Goal: Obtain resource: Obtain resource

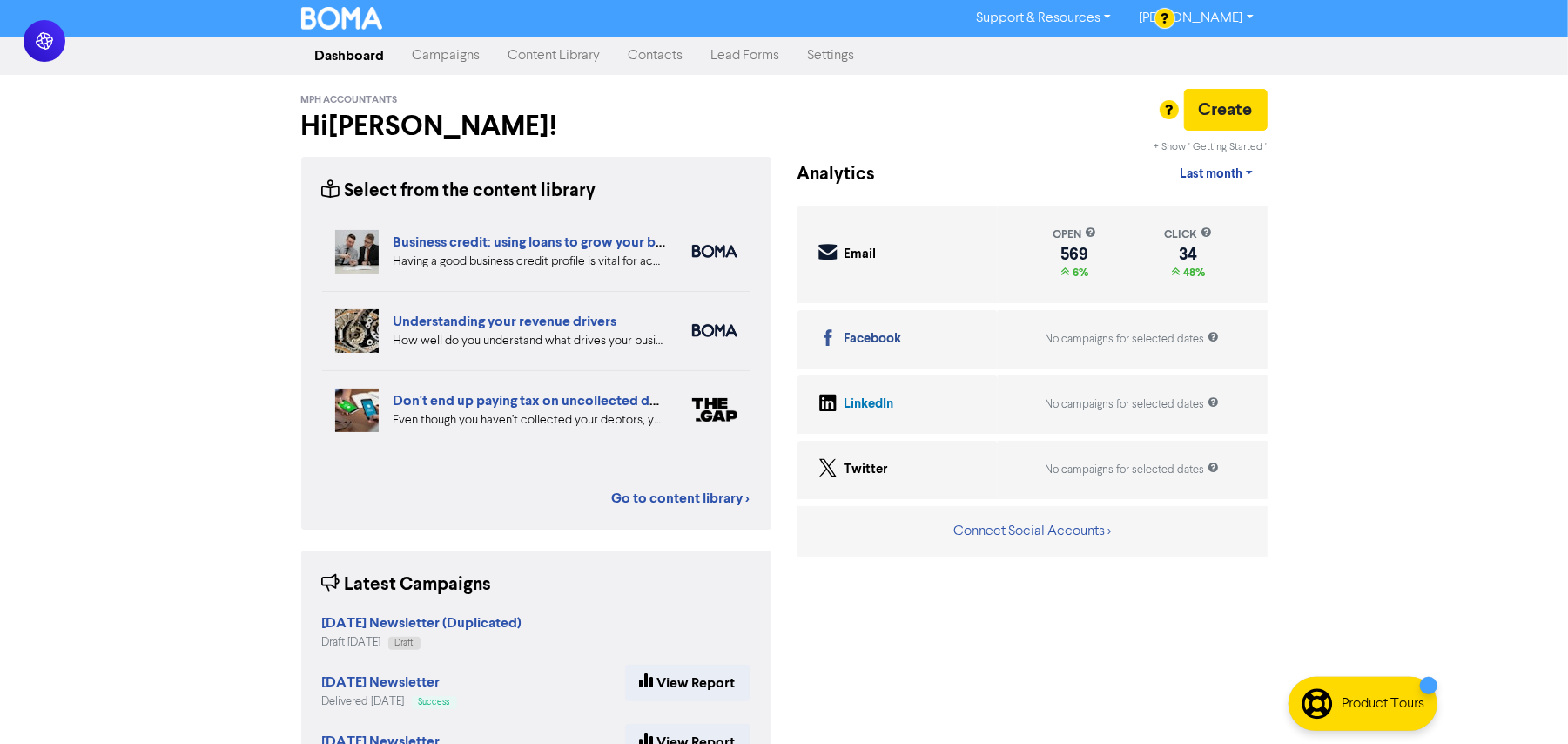
click at [663, 509] on div "Select from the content library Business credit: using loans to grow your busin…" at bounding box center [536, 342] width 470 height 372
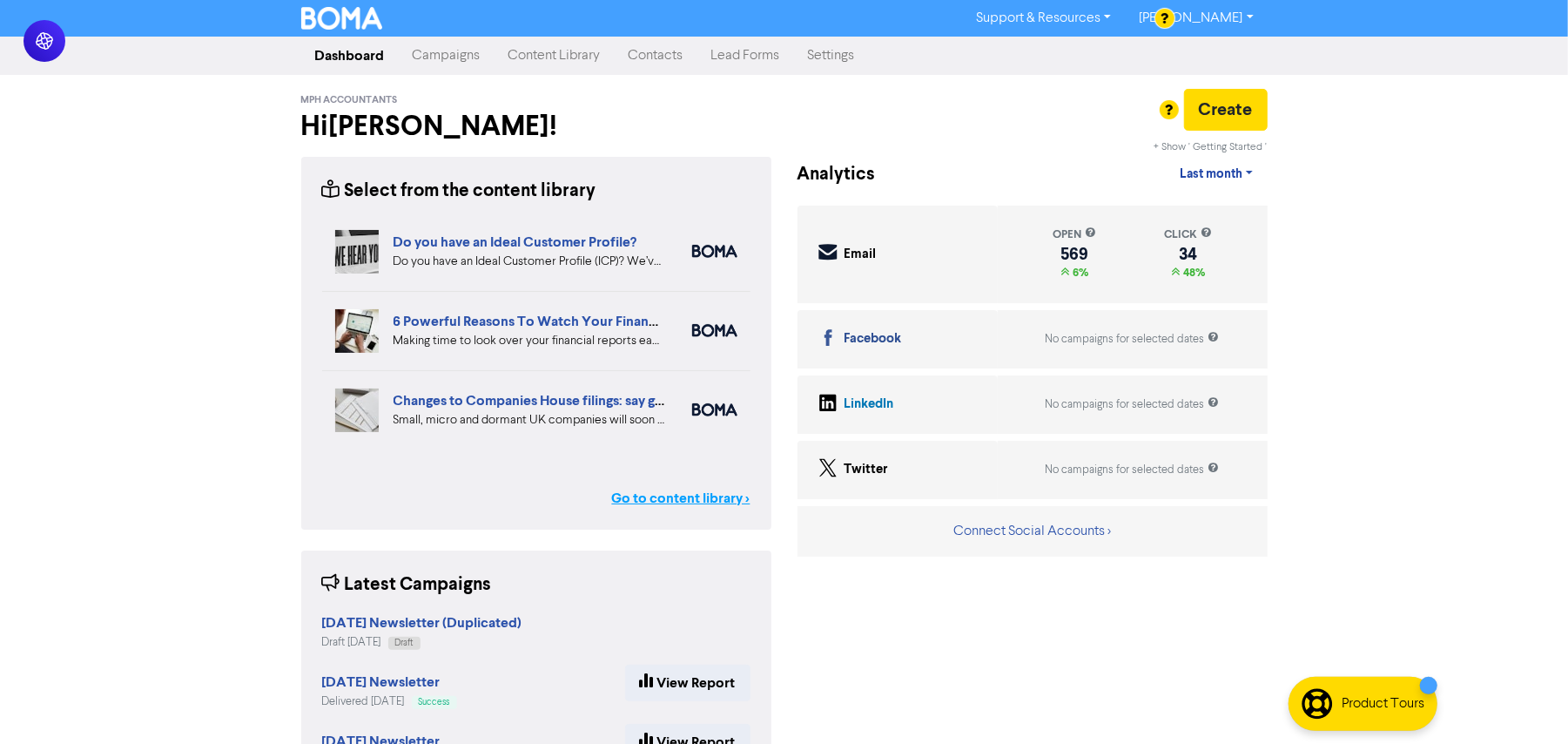
click at [676, 499] on link "Go to content library >" at bounding box center [682, 497] width 139 height 21
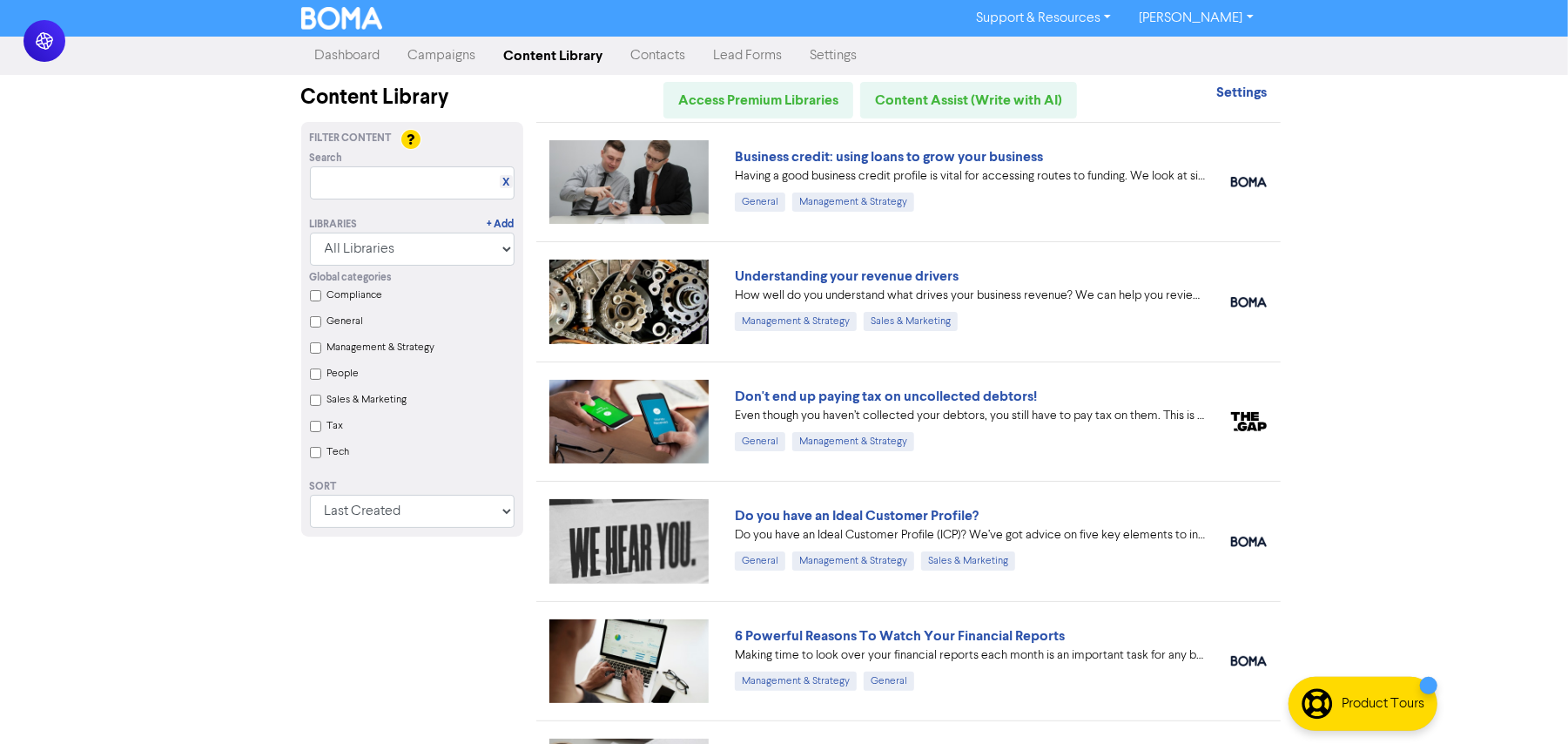
click at [1475, 360] on div "Support & Resources Video Tutorials FAQ & Guides Marketing Education [PERSON_NA…" at bounding box center [784, 372] width 1568 height 744
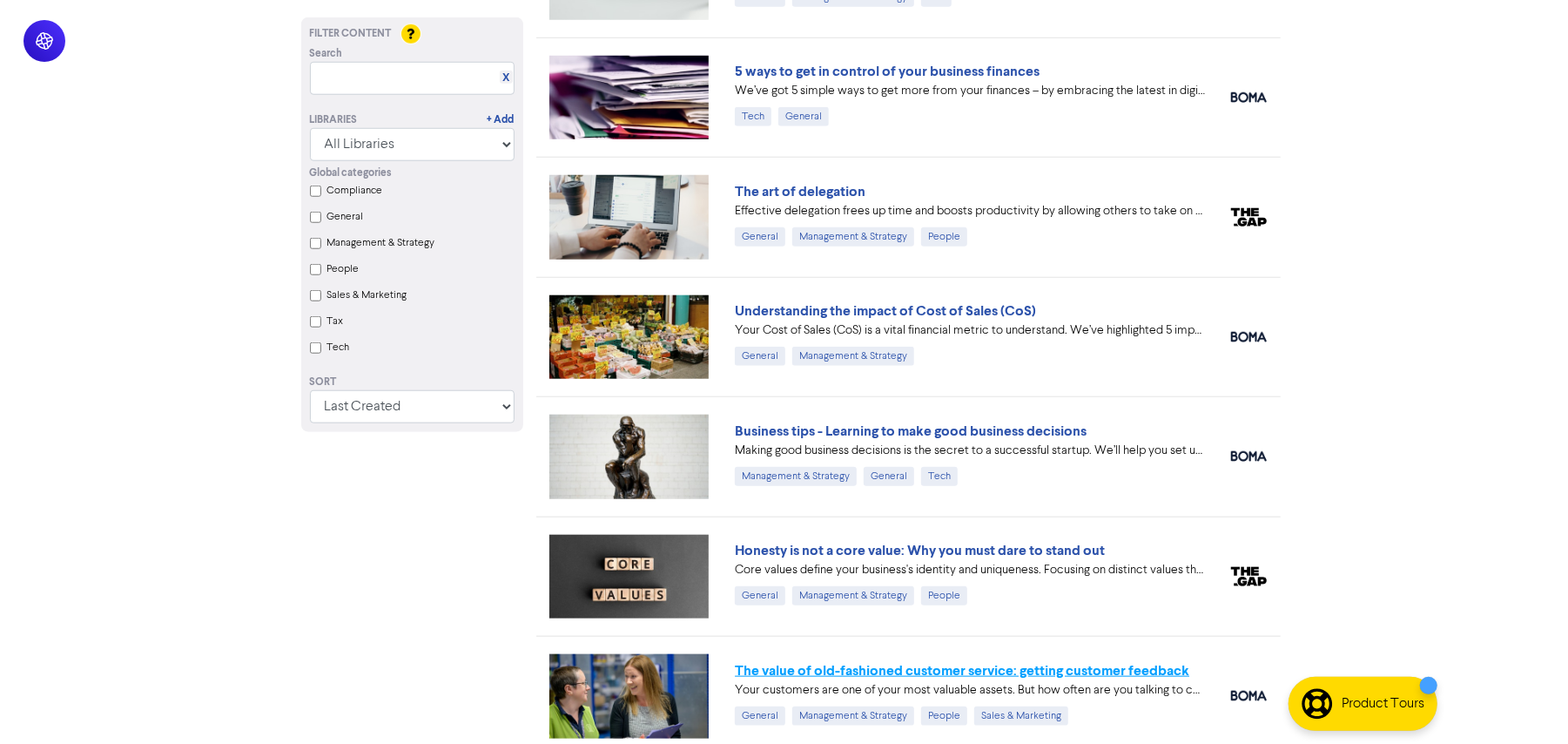
scroll to position [1158, 0]
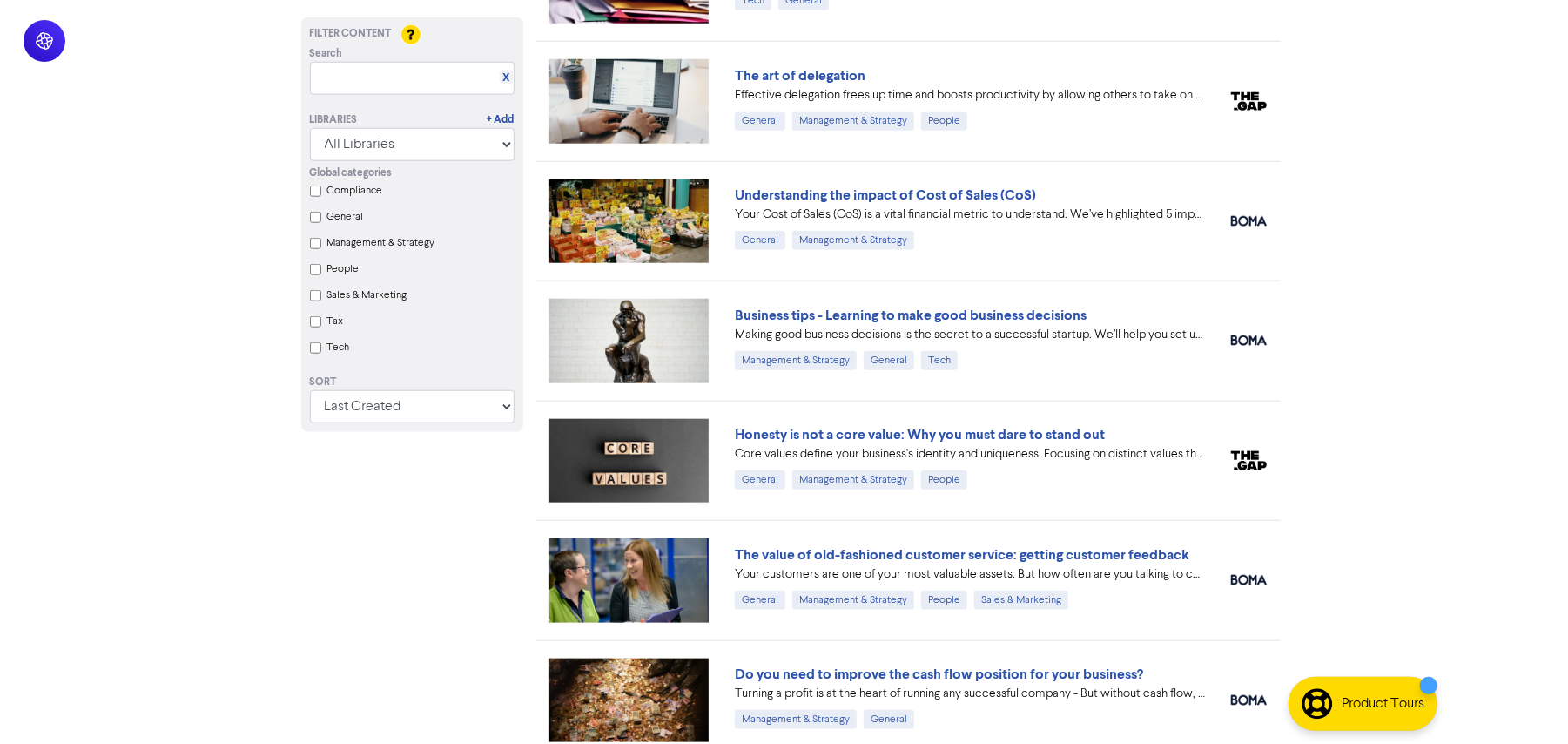
click at [1268, 576] on div at bounding box center [1248, 579] width 62 height 21
click at [1129, 562] on link "The value of old-fashioned customer service: getting customer feedback" at bounding box center [962, 554] width 455 height 17
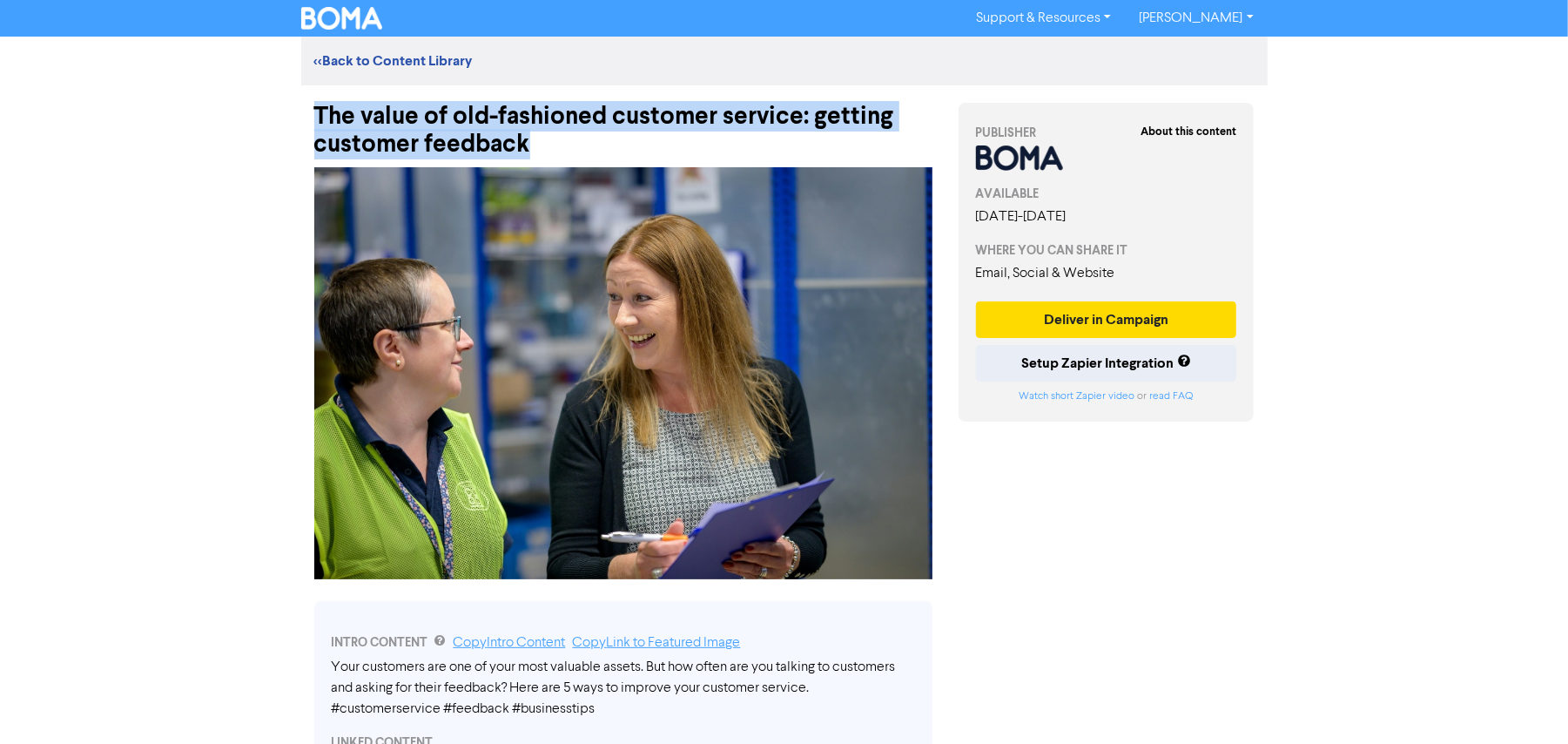
drag, startPoint x: 491, startPoint y: 140, endPoint x: 265, endPoint y: 109, distance: 228.1
click at [265, 109] on div "Support & Resources Video Tutorials FAQ & Guides Marketing Education [PERSON_NA…" at bounding box center [784, 372] width 1568 height 744
copy div "The value of old-fashioned customer service: getting customer feedback"
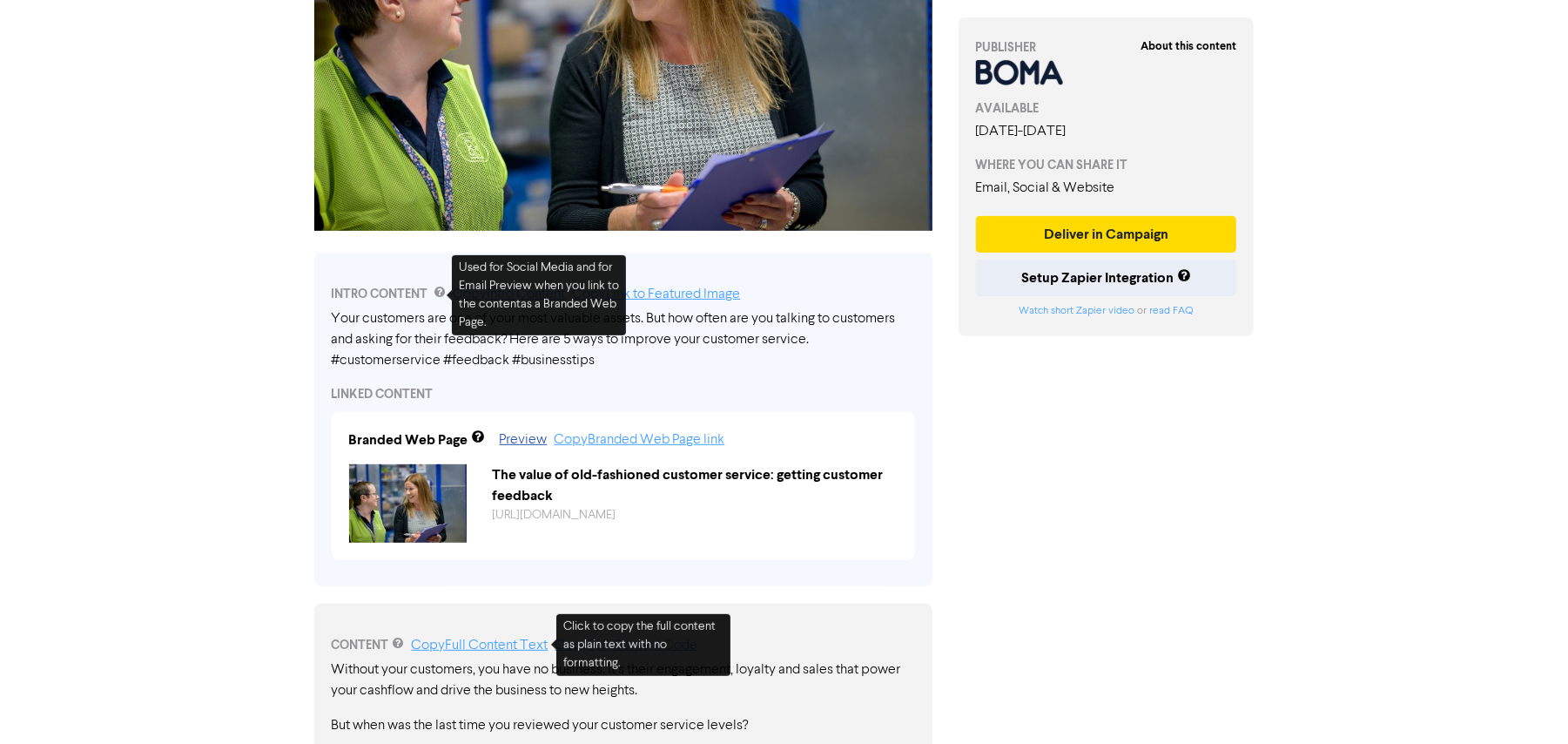
click at [470, 641] on link "Copy Full Content Text" at bounding box center [480, 645] width 137 height 14
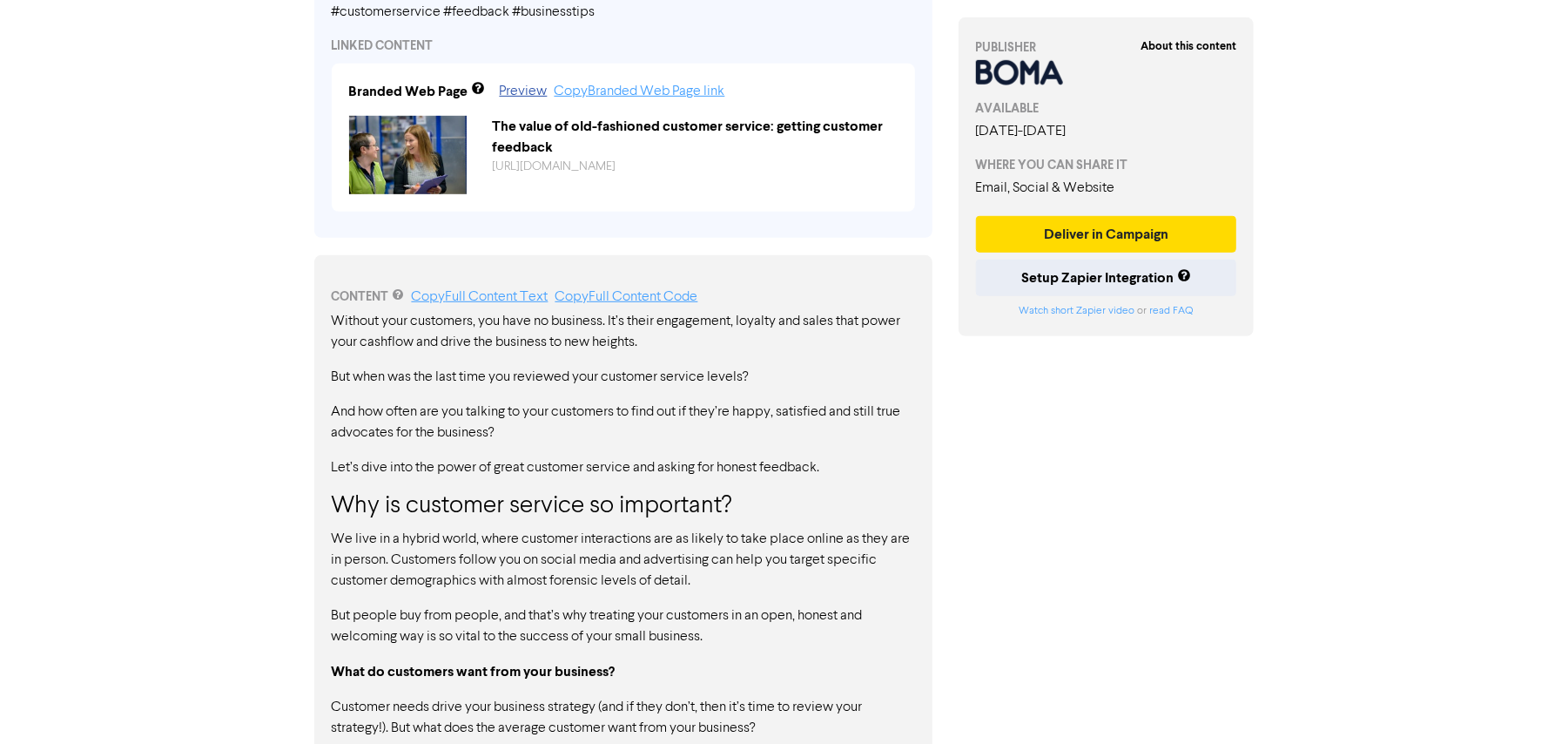
scroll to position [0, 0]
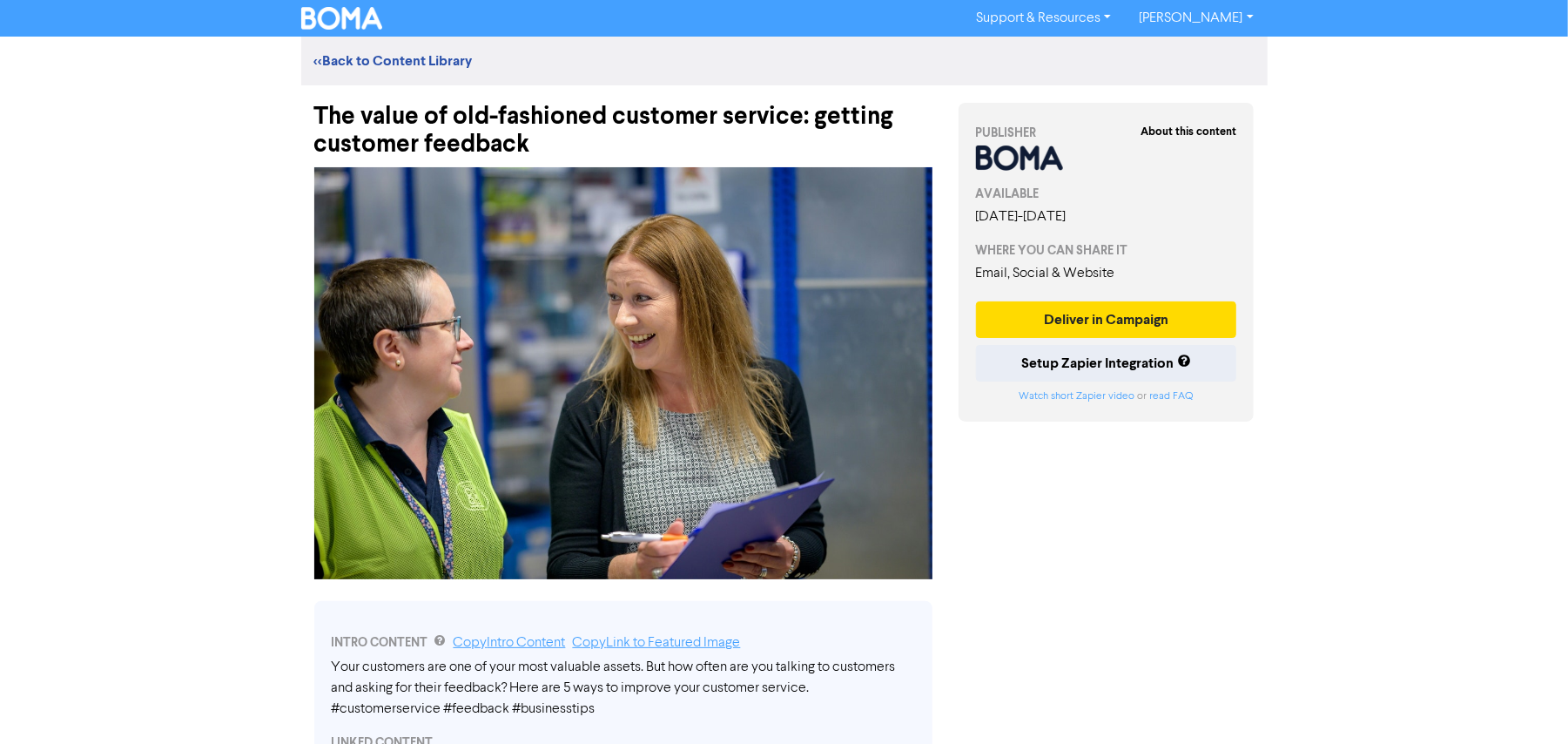
click at [265, 261] on div "Support & Resources Video Tutorials FAQ & Guides Marketing Education [PERSON_NA…" at bounding box center [784, 372] width 1568 height 744
click at [437, 53] on link "<< Back to Content Library" at bounding box center [394, 60] width 159 height 17
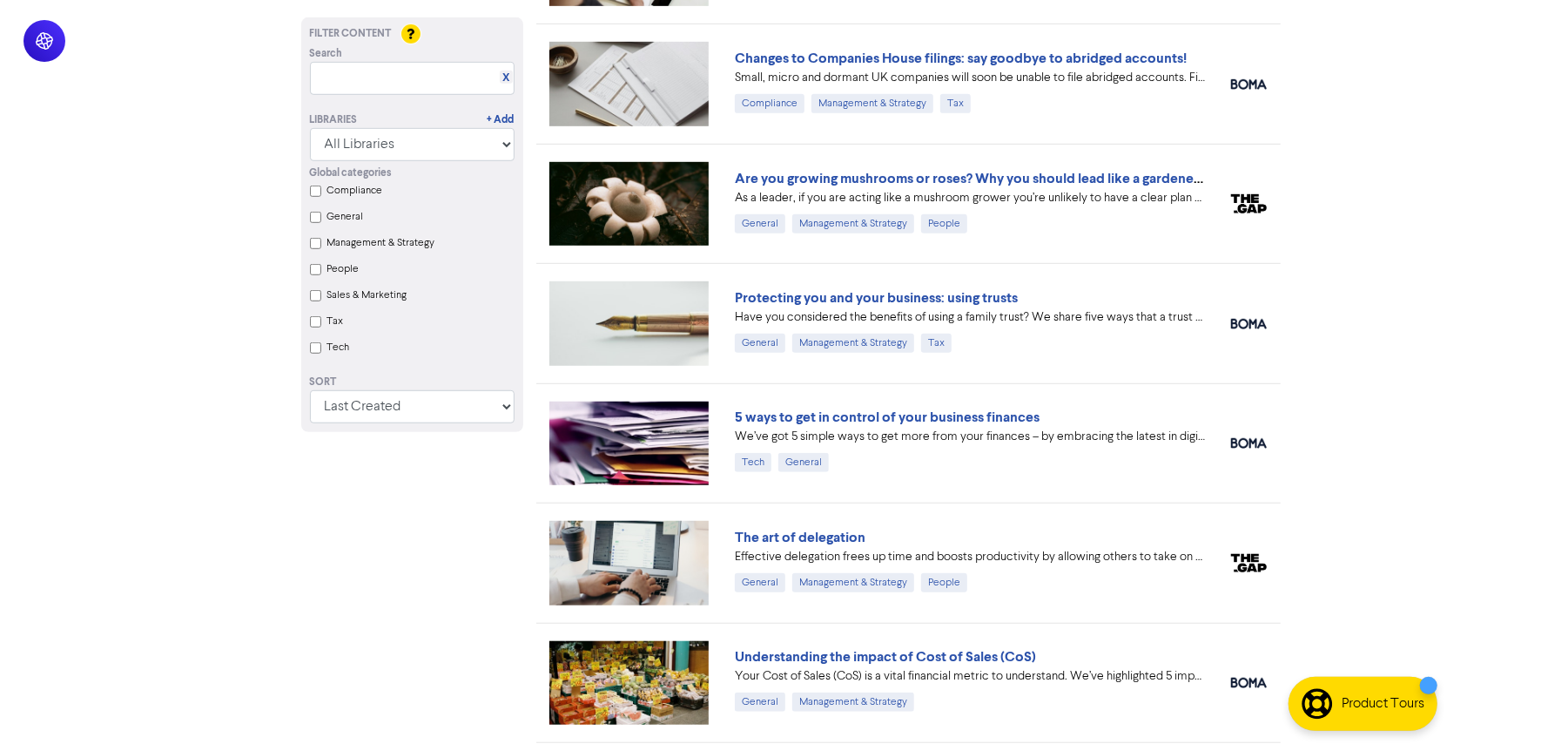
scroll to position [929, 0]
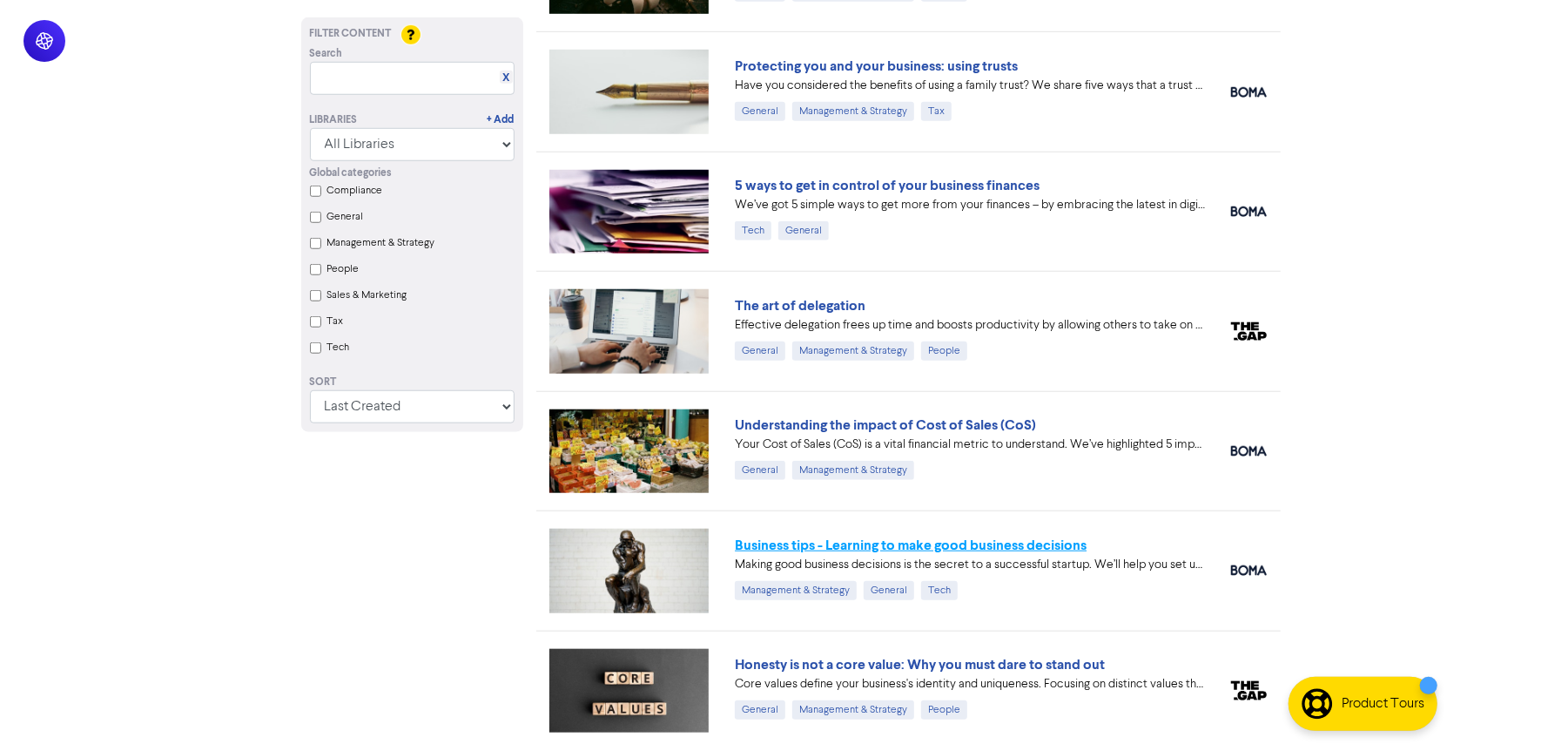
click at [1057, 549] on link "Business tips - Learning to make good business decisions" at bounding box center [911, 544] width 352 height 17
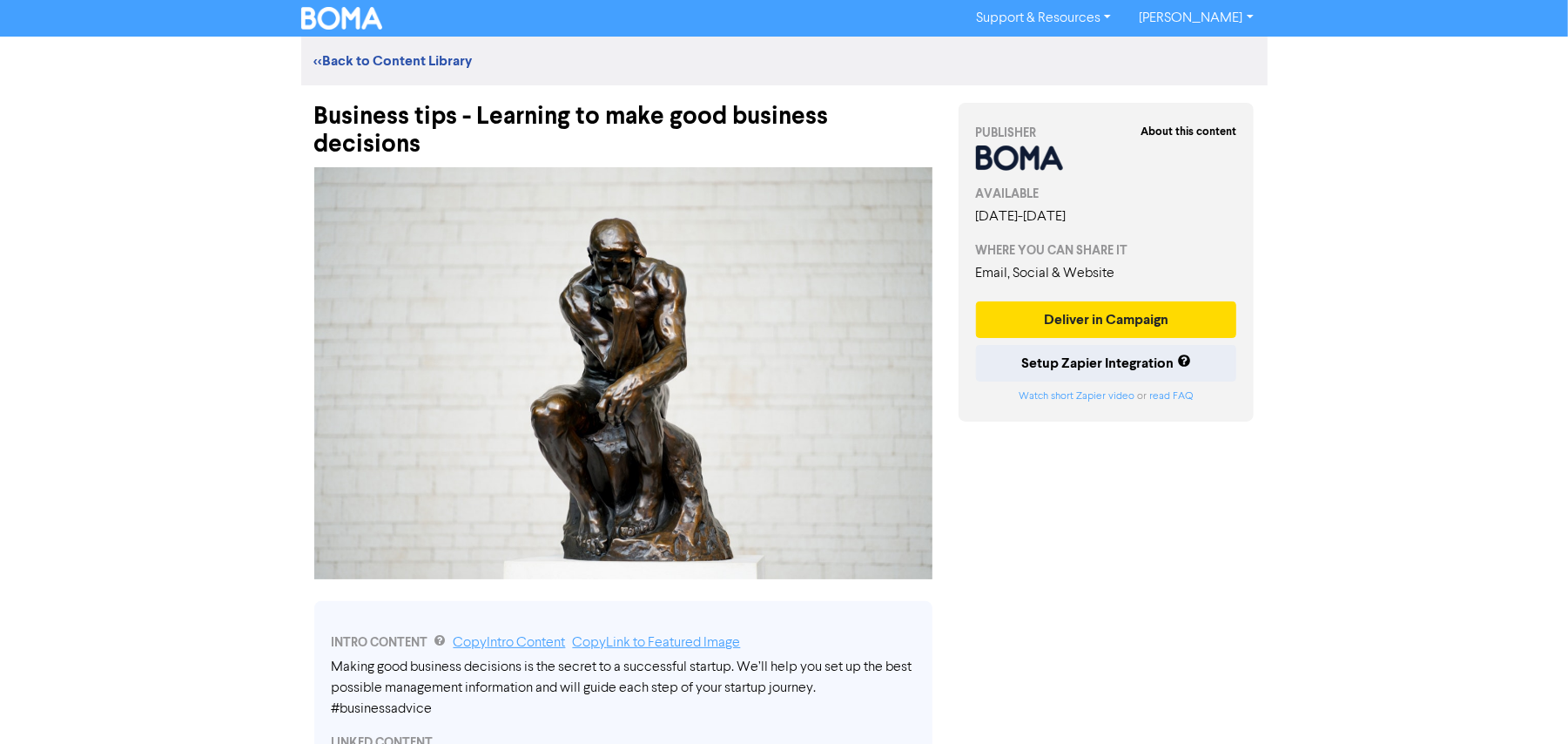
drag, startPoint x: 1339, startPoint y: 589, endPoint x: 1437, endPoint y: 582, distance: 98.2
click at [1347, 589] on div "Support & Resources Video Tutorials FAQ & Guides Marketing Education [PERSON_NA…" at bounding box center [784, 372] width 1568 height 744
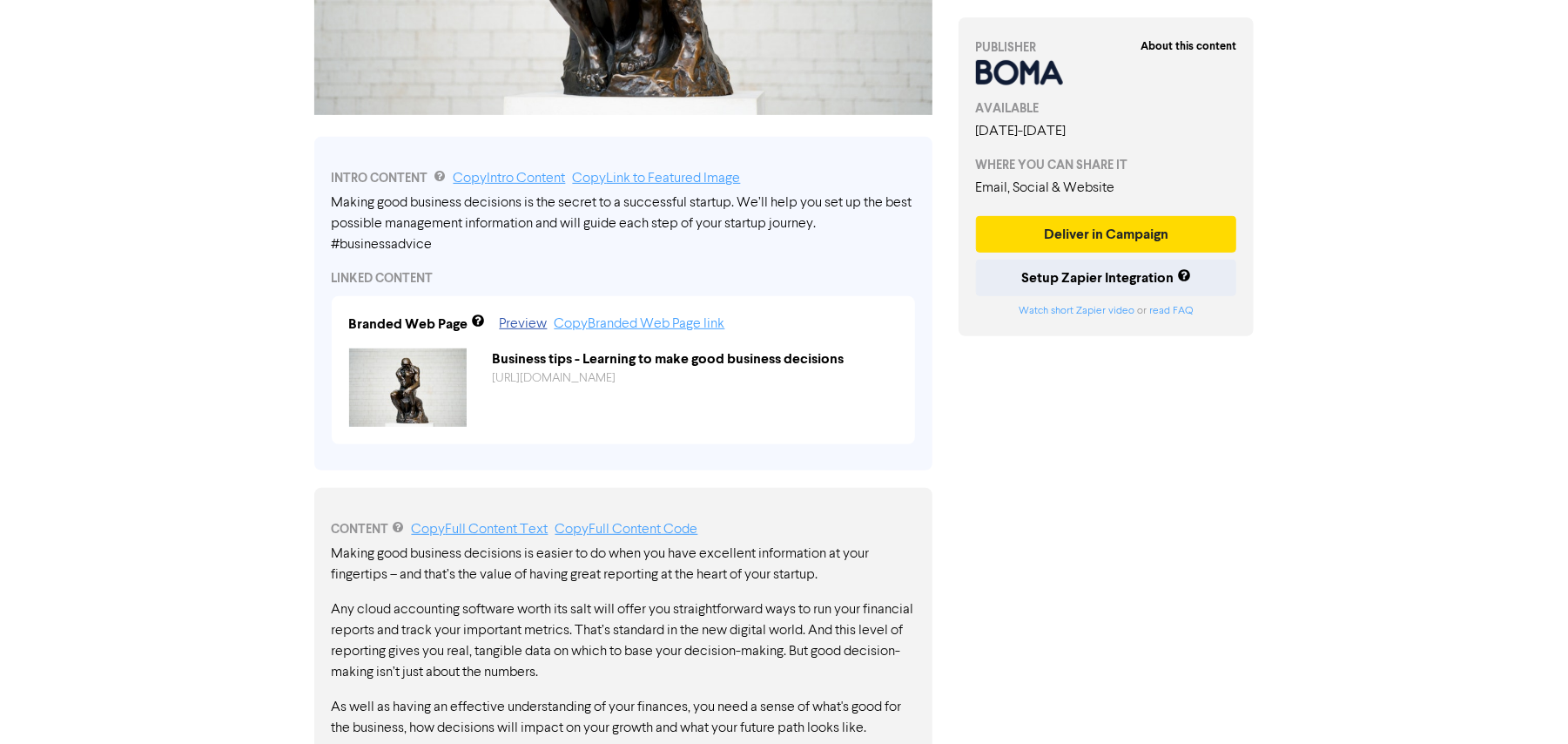
scroll to position [696, 0]
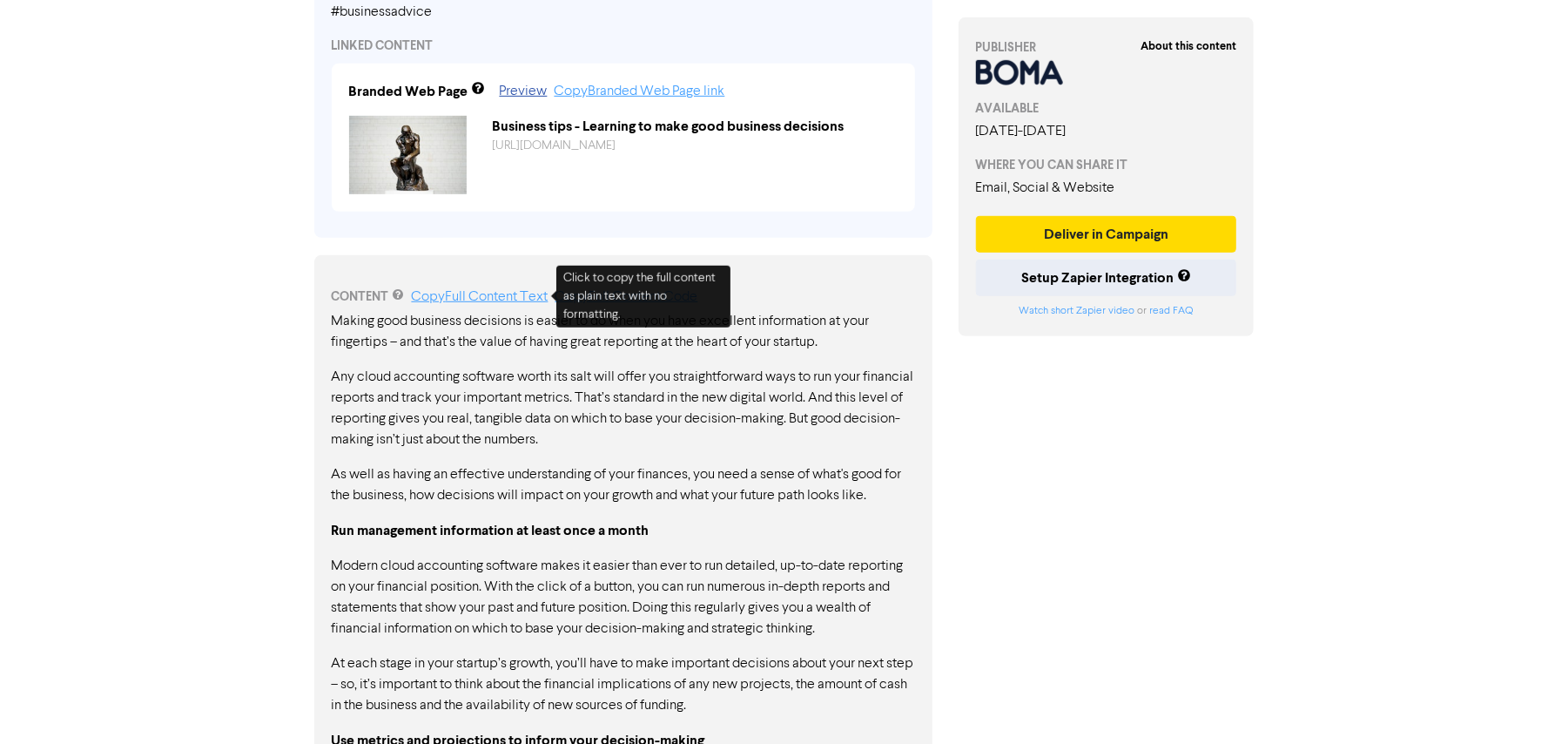
click at [474, 294] on link "Copy Full Content Text" at bounding box center [480, 296] width 137 height 14
drag, startPoint x: 1416, startPoint y: 566, endPoint x: 1056, endPoint y: 576, distance: 360.1
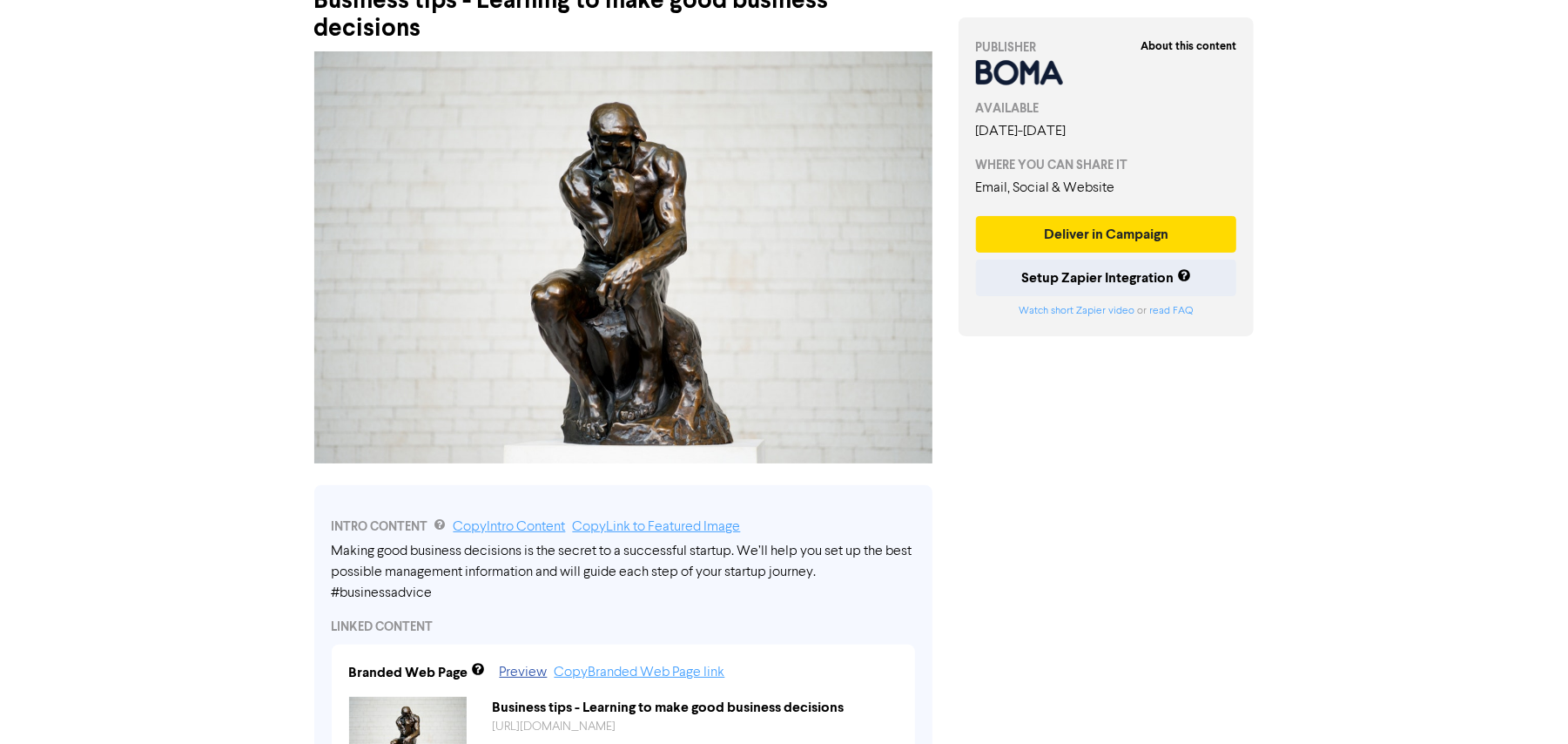
scroll to position [0, 0]
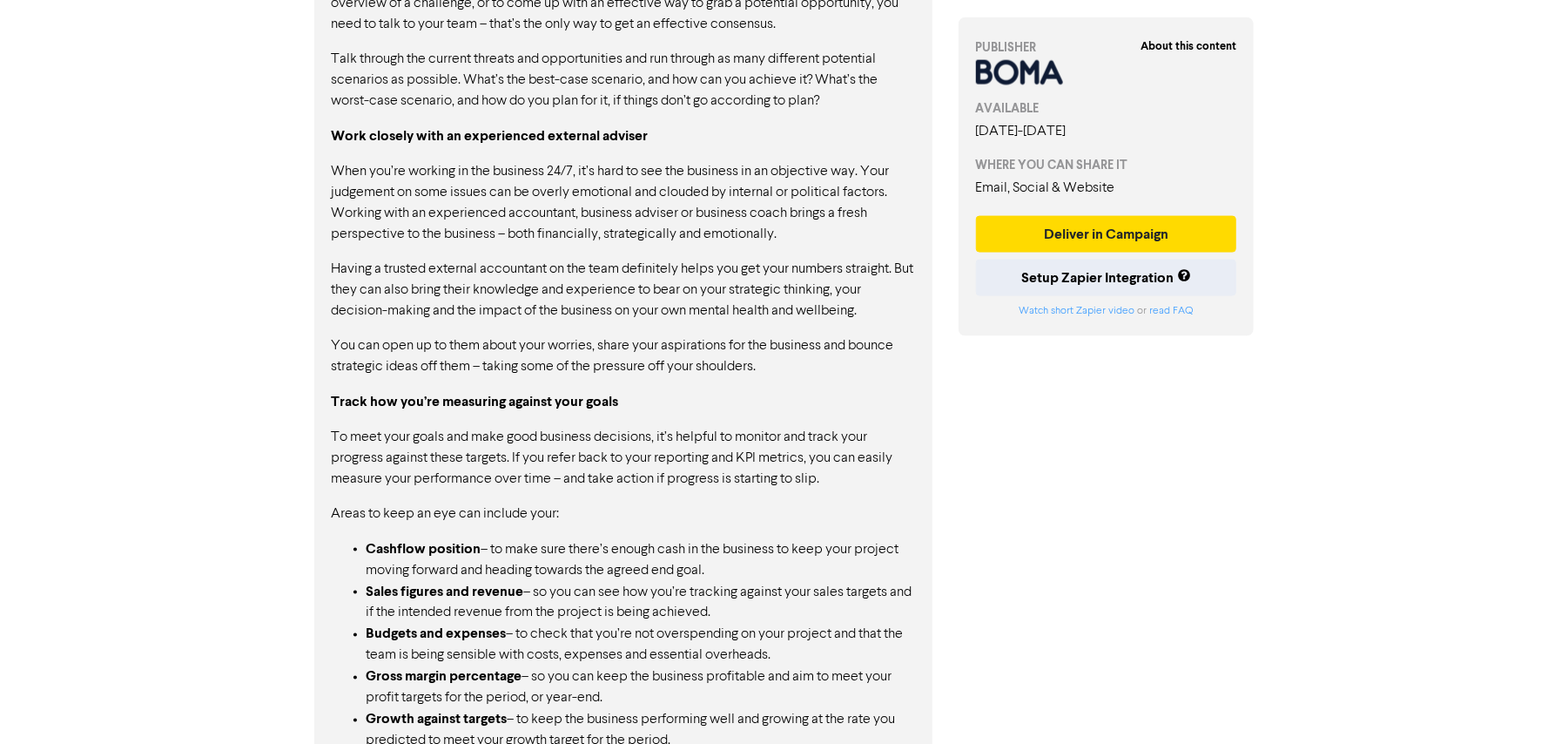
scroll to position [1895, 0]
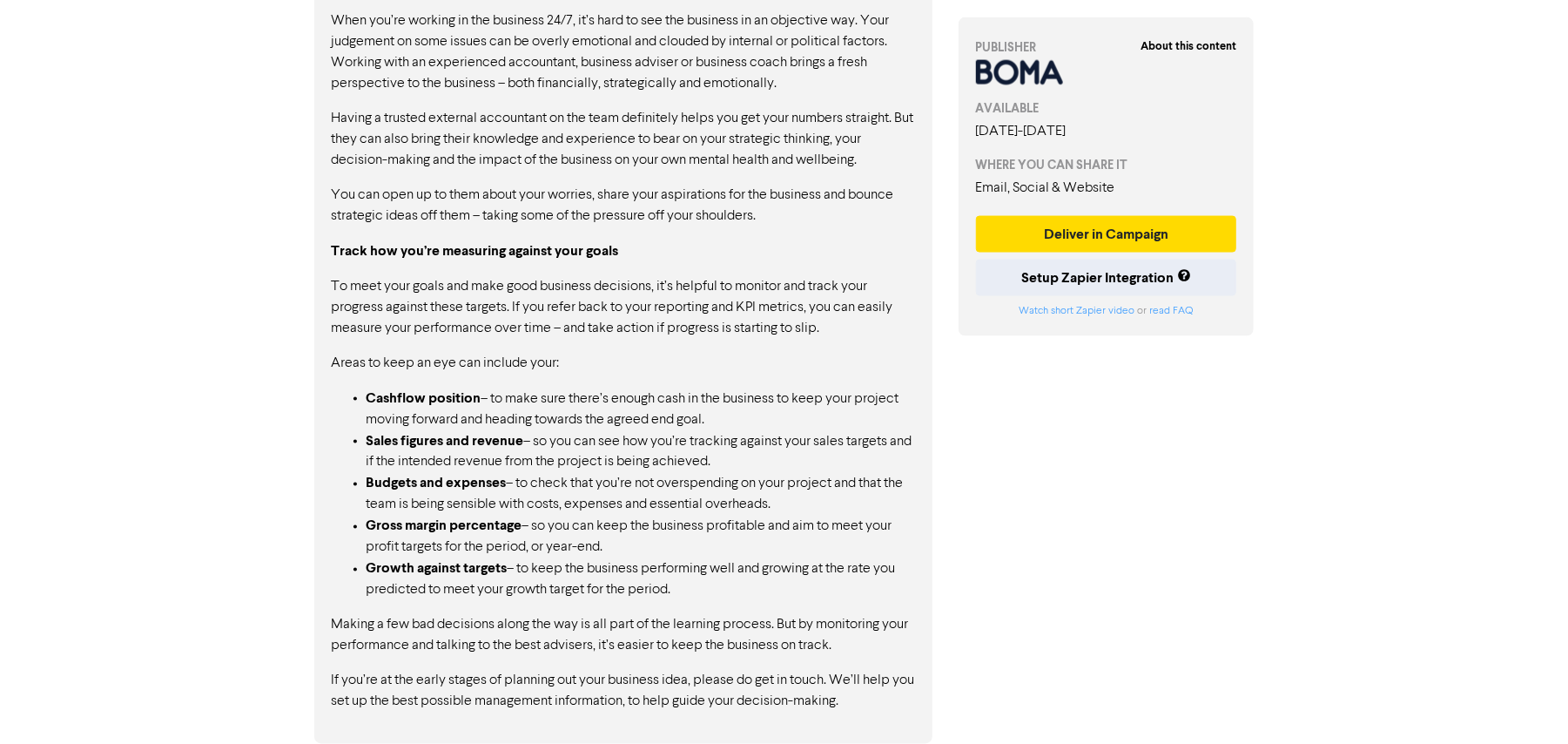
click at [673, 450] on li "Sales figures and revenue – so you can see how you’re tracking against your sal…" at bounding box center [640, 451] width 548 height 42
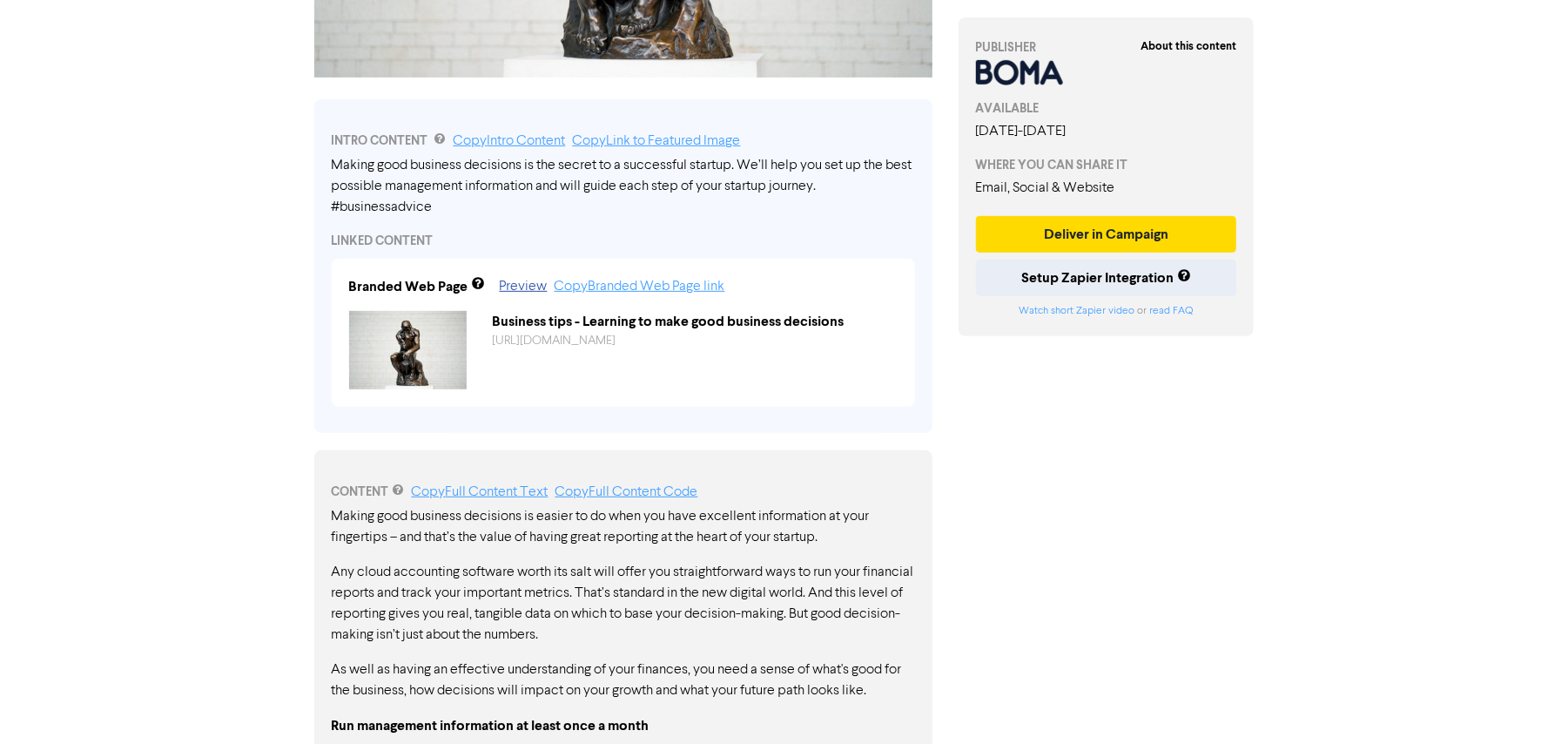
scroll to position [0, 0]
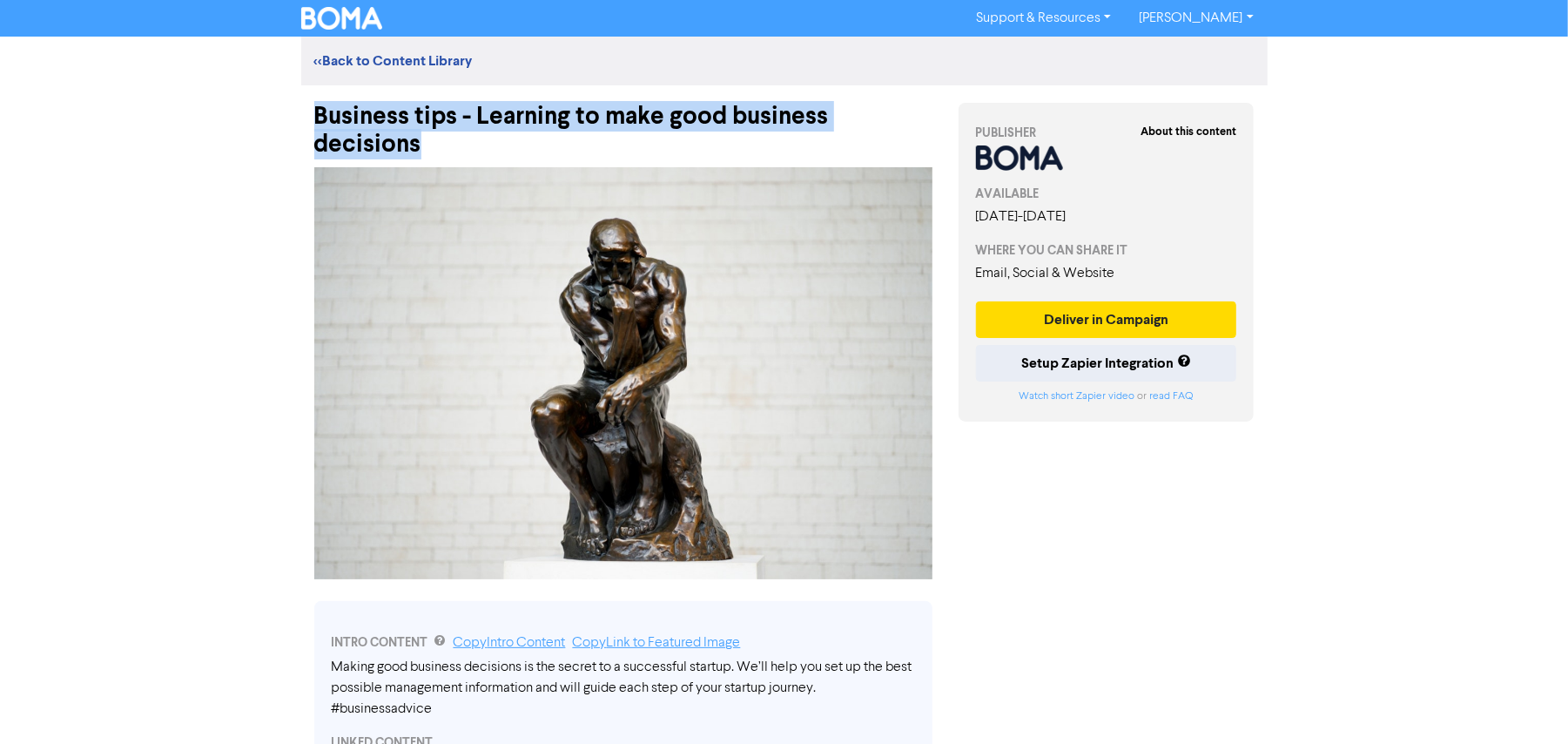
drag, startPoint x: 342, startPoint y: 133, endPoint x: 500, endPoint y: 137, distance: 158.1
click at [278, 117] on div "Support & Resources Video Tutorials FAQ & Guides Marketing Education [PERSON_NA…" at bounding box center [784, 372] width 1568 height 744
copy div "Business tips - Learning to make good business decisions"
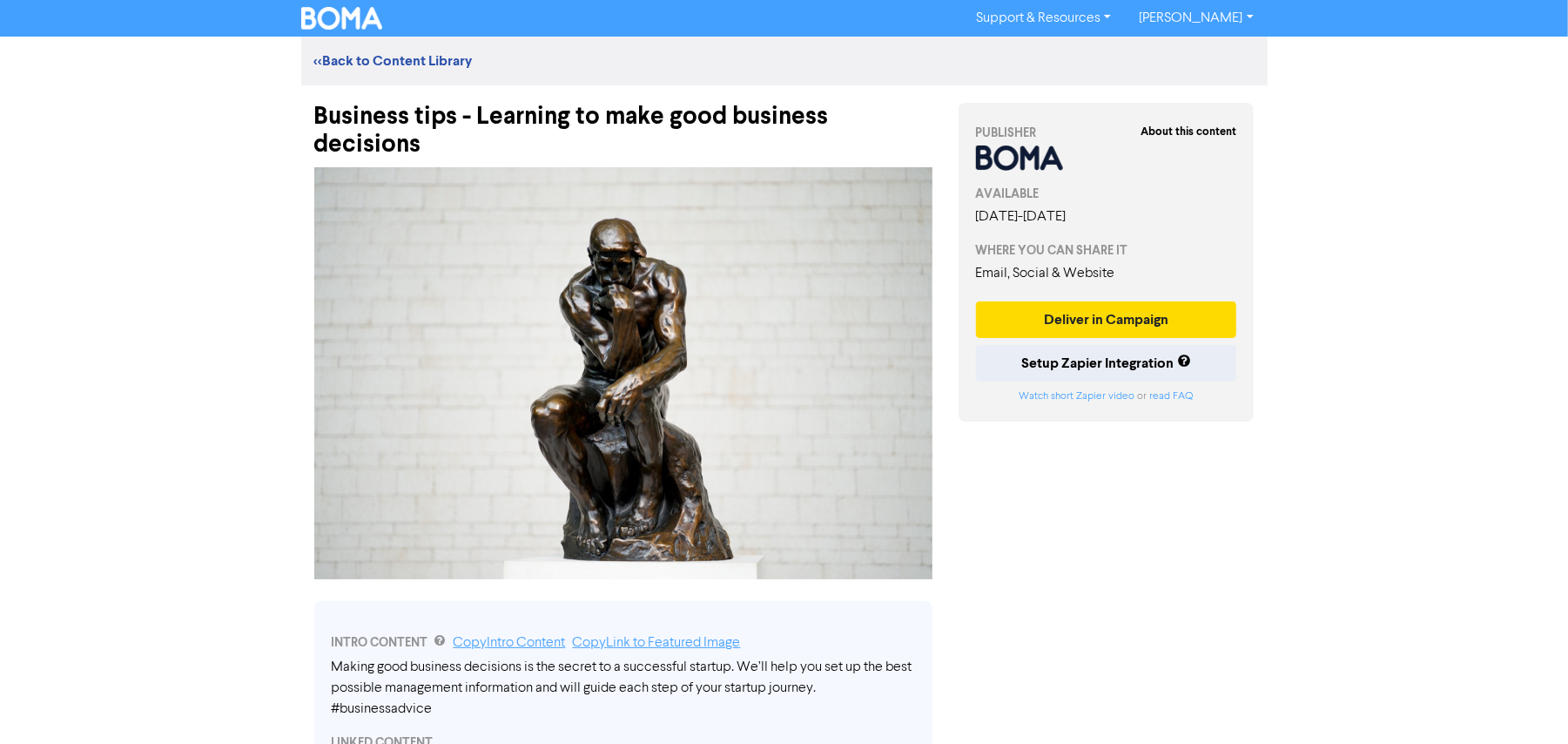
click at [1428, 460] on div "Support & Resources Video Tutorials FAQ & Guides Marketing Education [PERSON_NA…" at bounding box center [784, 372] width 1568 height 744
click at [1295, 640] on div "Support & Resources Video Tutorials FAQ & Guides Marketing Education [PERSON_NA…" at bounding box center [784, 372] width 1568 height 744
click at [1359, 531] on div "Support & Resources Video Tutorials FAQ & Guides Marketing Education [PERSON_NA…" at bounding box center [784, 372] width 1568 height 744
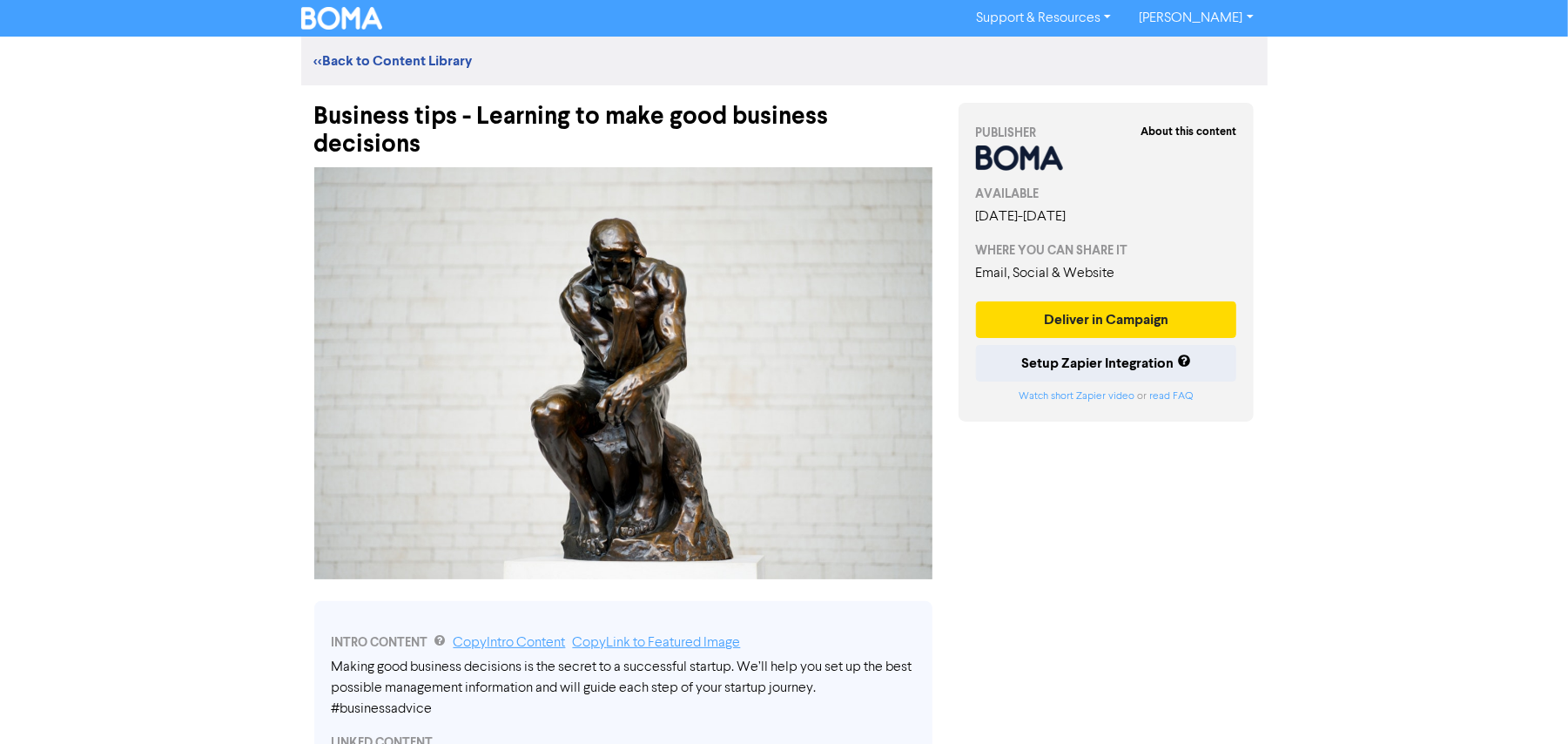
drag, startPoint x: 1373, startPoint y: 522, endPoint x: 1397, endPoint y: 520, distance: 24.1
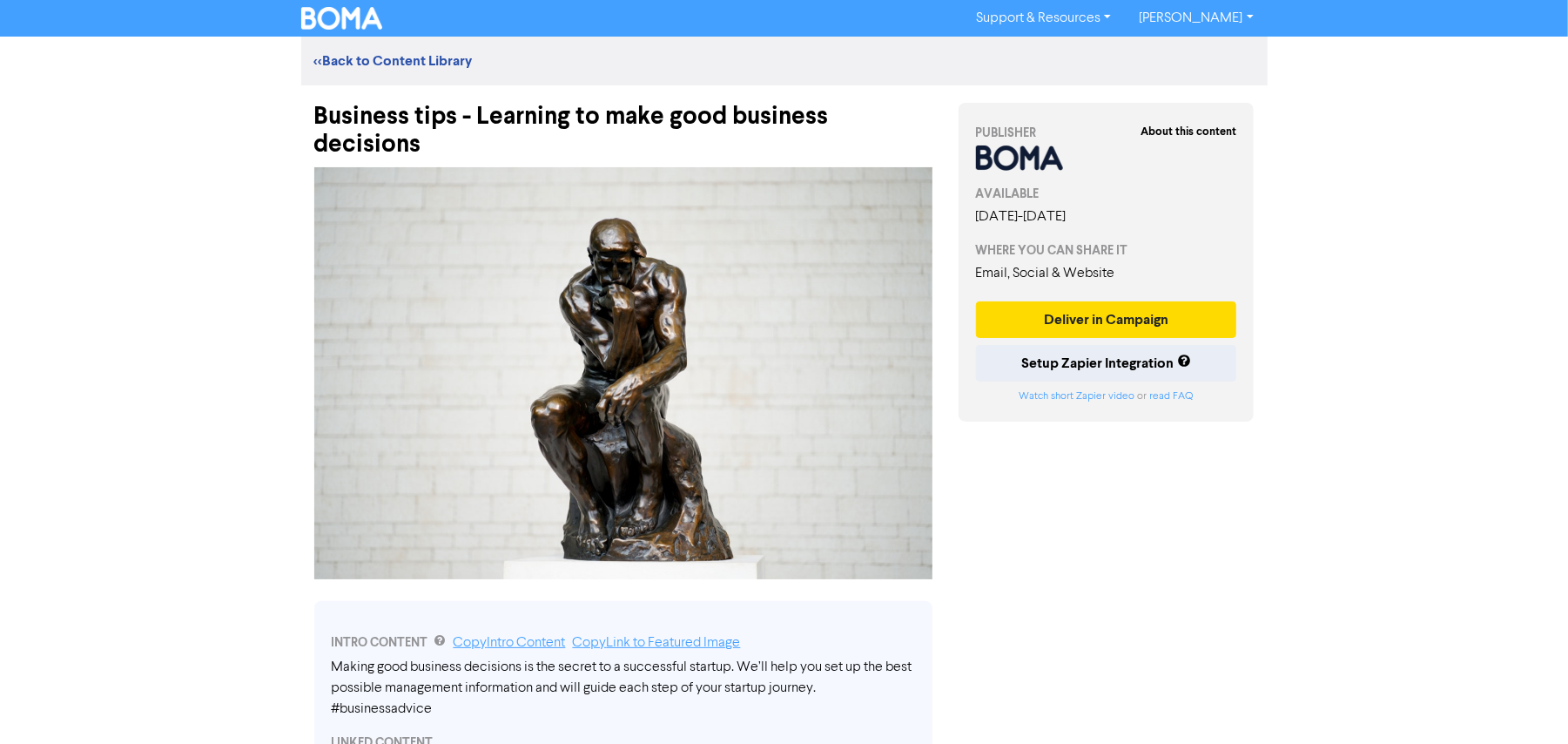
click at [1373, 523] on div "Support & Resources Video Tutorials FAQ & Guides Marketing Education [PERSON_NA…" at bounding box center [784, 372] width 1568 height 744
